Goal: Check status: Check status

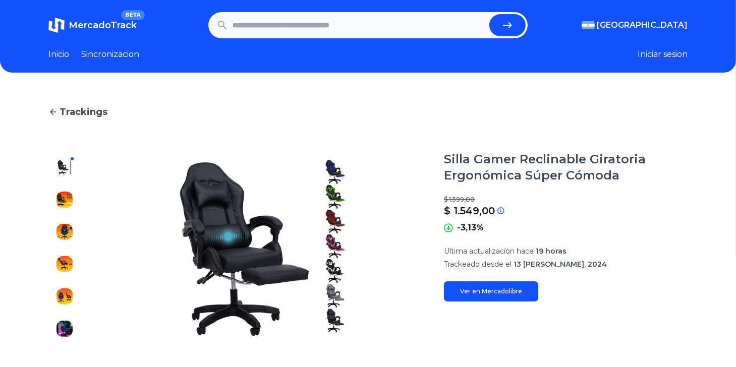
click at [275, 26] on input "text" at bounding box center [359, 25] width 253 height 22
paste input "**********"
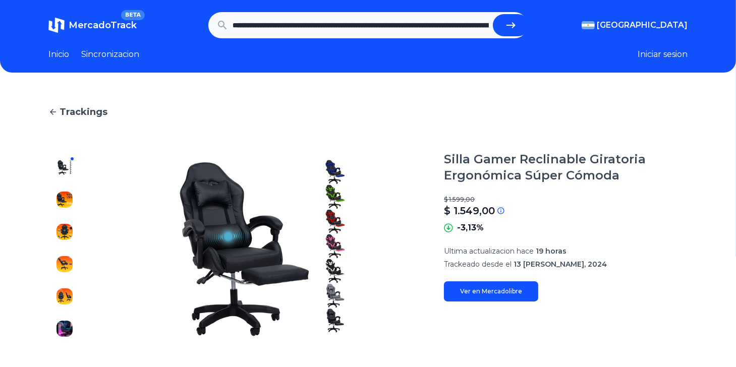
click at [508, 28] on icon "submit" at bounding box center [511, 25] width 12 height 12
type input "**********"
